Goal: Information Seeking & Learning: Find contact information

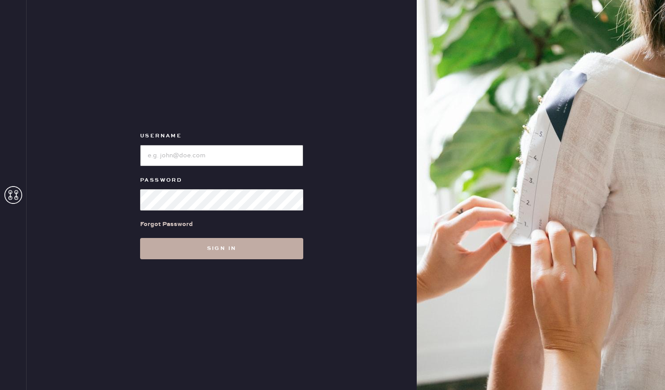
type input "reformationsouthcoastplaza"
click at [189, 254] on button "Sign in" at bounding box center [221, 248] width 163 height 21
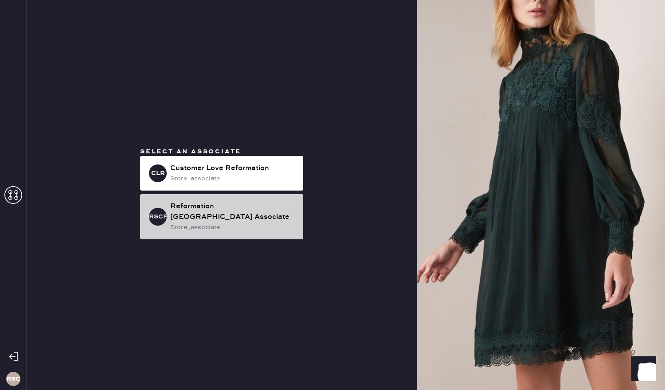
click at [231, 221] on div "Reformation [GEOGRAPHIC_DATA] Associate" at bounding box center [233, 211] width 126 height 21
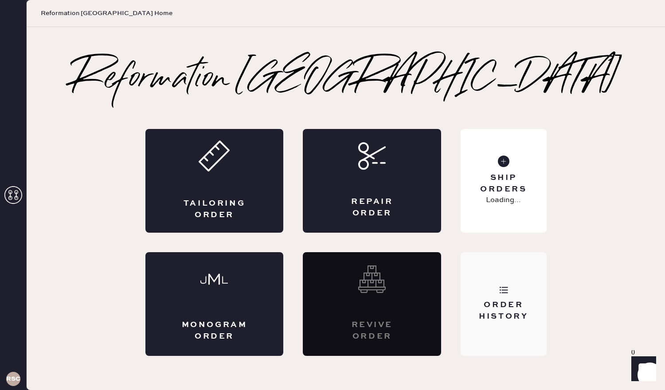
click at [514, 280] on div "Order History" at bounding box center [503, 304] width 86 height 104
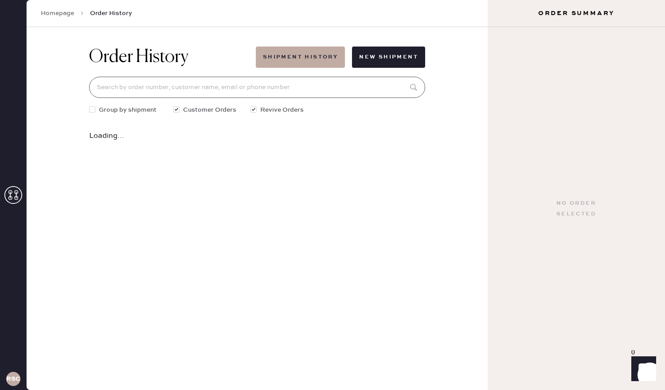
click at [286, 93] on input at bounding box center [257, 87] width 336 height 21
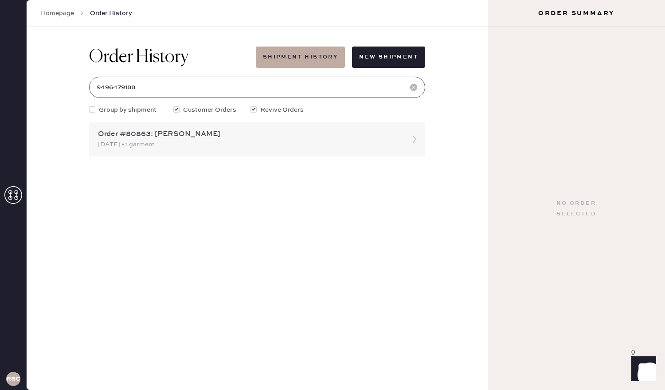
type input "9496479188"
click at [252, 138] on div "Order #80863: [PERSON_NAME]" at bounding box center [249, 134] width 302 height 11
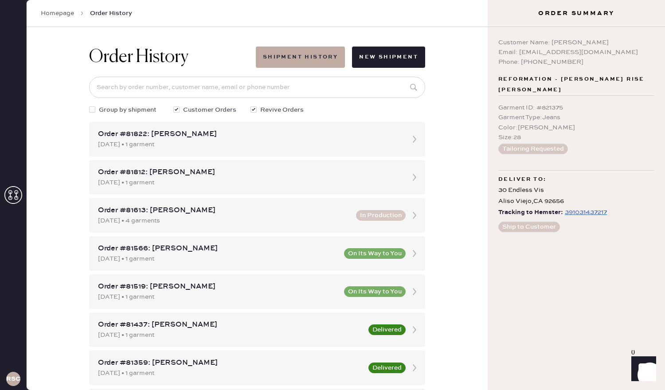
click at [594, 212] on div "391031437217" at bounding box center [586, 212] width 42 height 11
click at [589, 211] on div "391031437217" at bounding box center [586, 212] width 42 height 11
click at [476, 244] on div "Order History Shipment History New Shipment Group by shipment Customer Orders R…" at bounding box center [257, 208] width 461 height 363
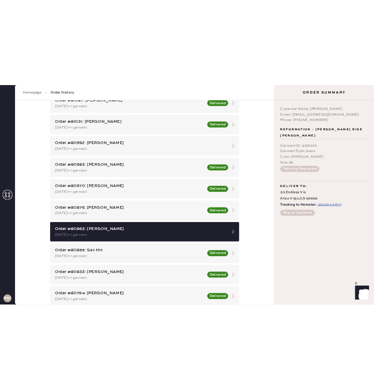
scroll to position [685, 0]
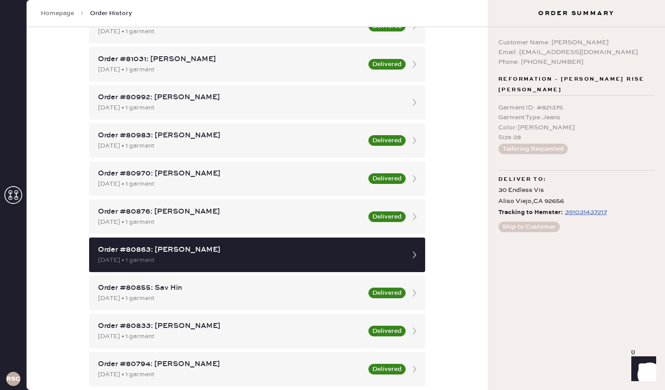
click at [441, 258] on div "Order History Shipment History New Shipment Group by shipment Customer Orders R…" at bounding box center [257, 208] width 461 height 363
click at [331, 179] on div "[DATE] • 1 garment" at bounding box center [230, 184] width 265 height 10
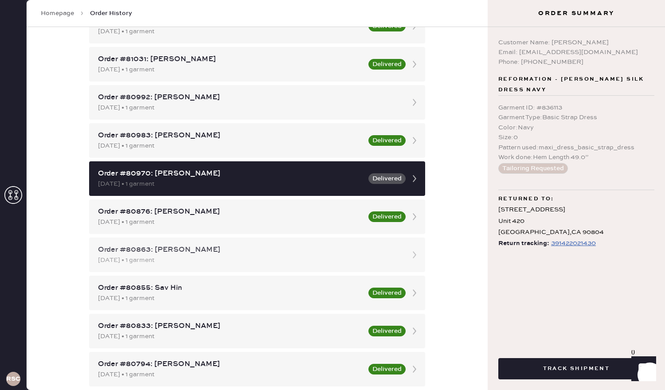
click at [341, 254] on div "Order #80863: [PERSON_NAME]" at bounding box center [249, 250] width 302 height 11
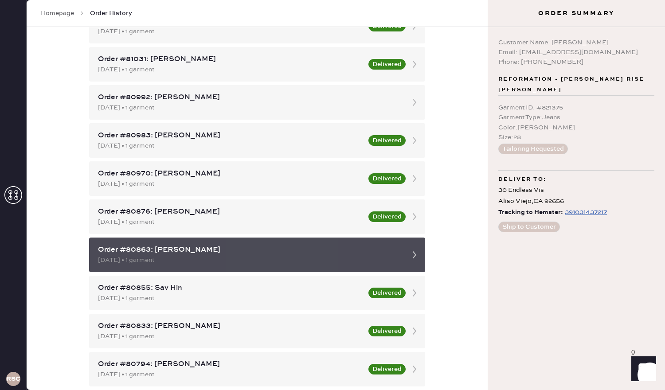
click at [119, 252] on div "Order #80863: [PERSON_NAME]" at bounding box center [249, 250] width 302 height 11
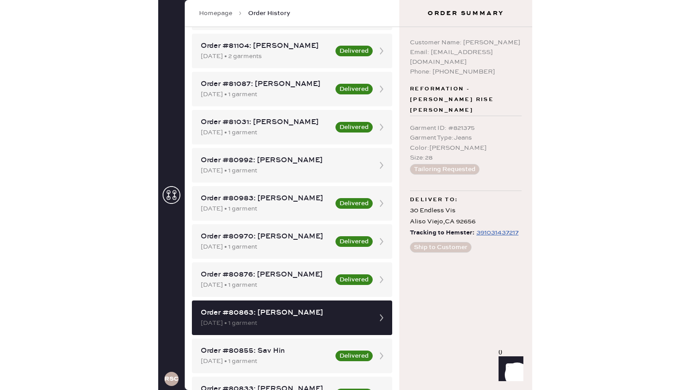
scroll to position [726, 0]
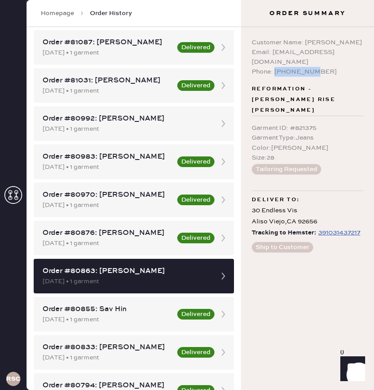
drag, startPoint x: 322, startPoint y: 62, endPoint x: 276, endPoint y: 62, distance: 46.5
click at [276, 67] on div "Phone: [PHONE_NUMBER]" at bounding box center [308, 72] width 112 height 10
copy div "9496479188"
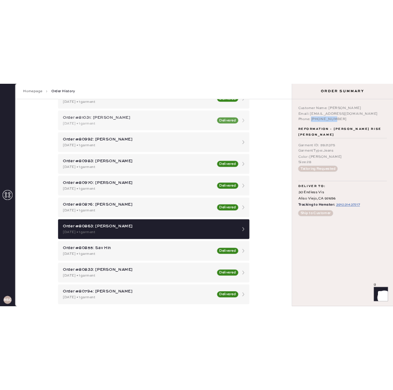
scroll to position [0, 0]
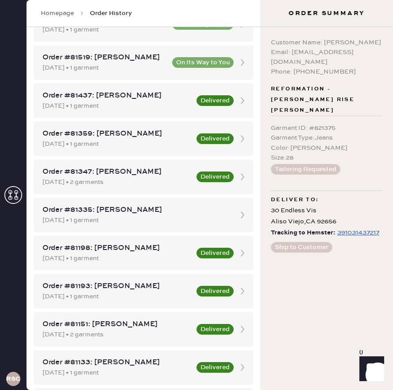
scroll to position [233, 0]
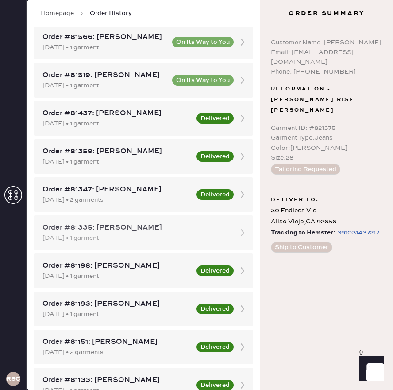
click at [144, 237] on div "[DATE] • 1 garment" at bounding box center [136, 238] width 186 height 10
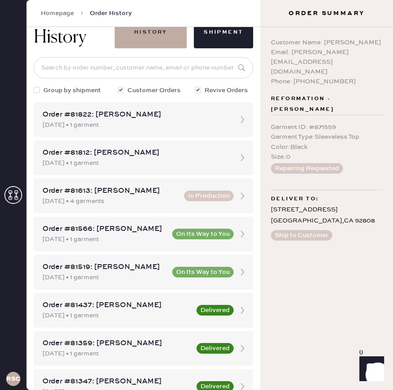
scroll to position [38, 0]
